Goal: Navigation & Orientation: Find specific page/section

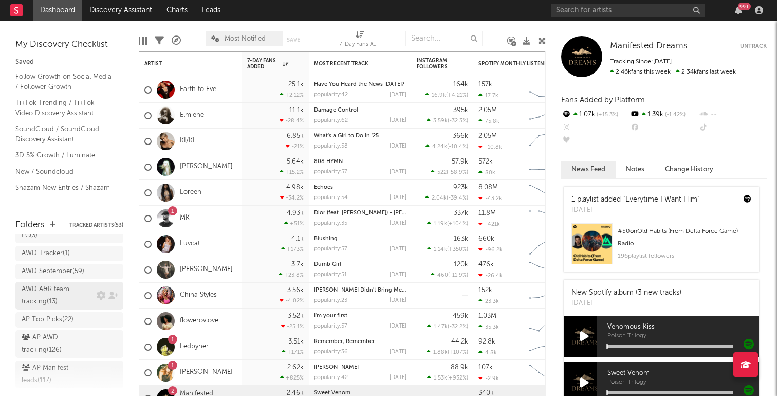
scroll to position [43, 0]
click at [66, 291] on div "AWD A&R team tracking ( 13 )" at bounding box center [58, 296] width 72 height 25
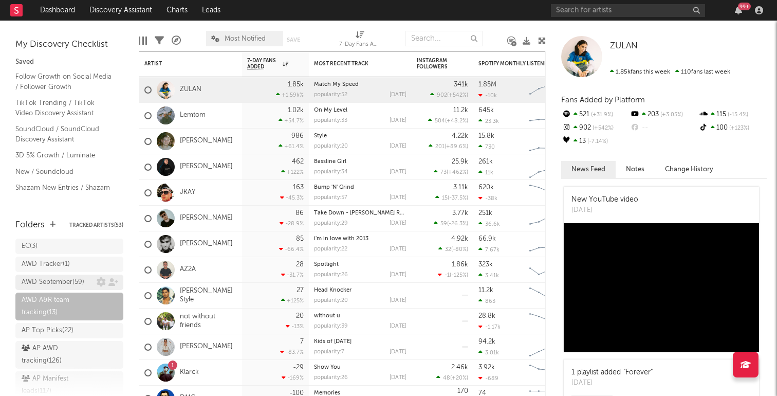
scroll to position [34, 0]
click at [69, 282] on div "AWD September ( 59 )" at bounding box center [53, 280] width 63 height 12
